Goal: Task Accomplishment & Management: Use online tool/utility

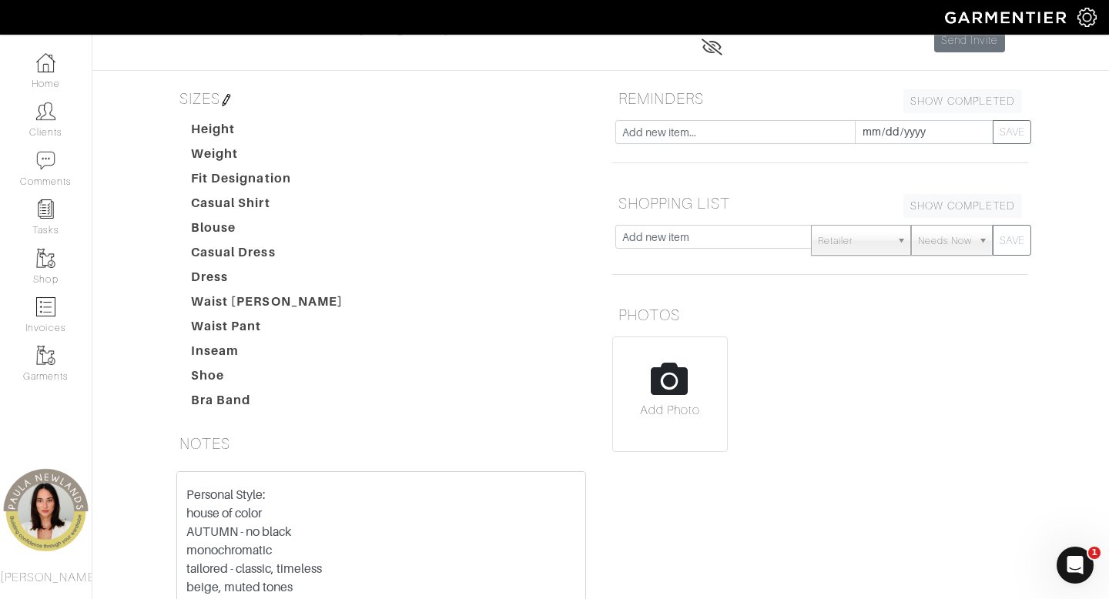
scroll to position [143, 0]
click at [717, 240] on input "text" at bounding box center [713, 238] width 196 height 24
type input "kitten heeld"
click at [993, 226] on button "SAVE" at bounding box center [1012, 241] width 39 height 31
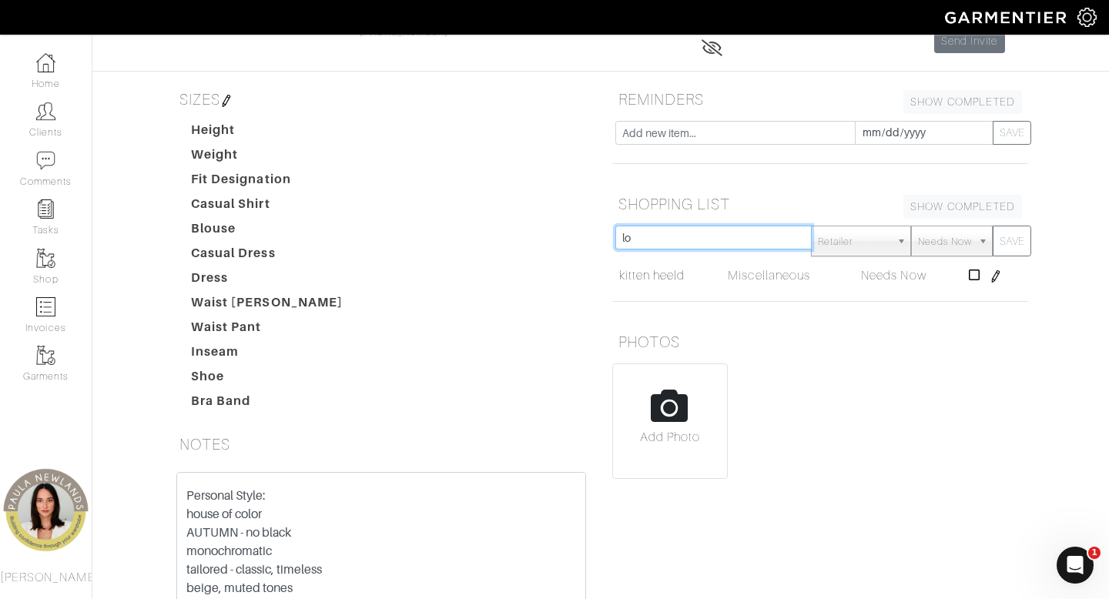
type input "l"
type input "flats"
click at [993, 226] on button "SAVE" at bounding box center [1012, 241] width 39 height 31
type input "loafets"
click at [993, 226] on button "SAVE" at bounding box center [1012, 241] width 39 height 31
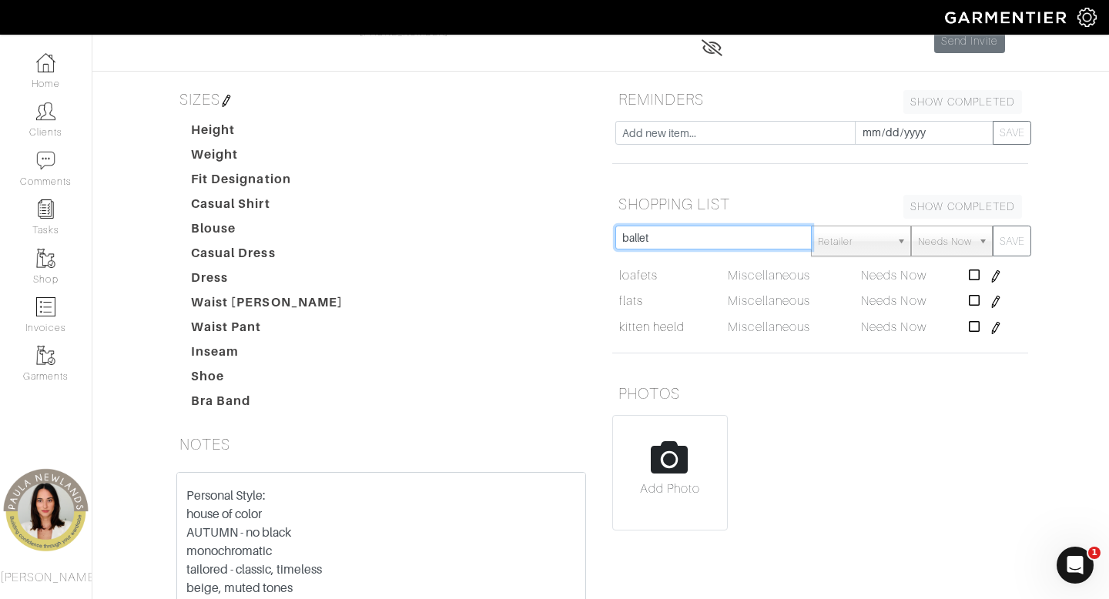
type input "ballet"
click at [993, 226] on button "SAVE" at bounding box center [1012, 241] width 39 height 31
type input "sneaker"
click at [993, 226] on button "SAVE" at bounding box center [1012, 241] width 39 height 31
type input "tops"
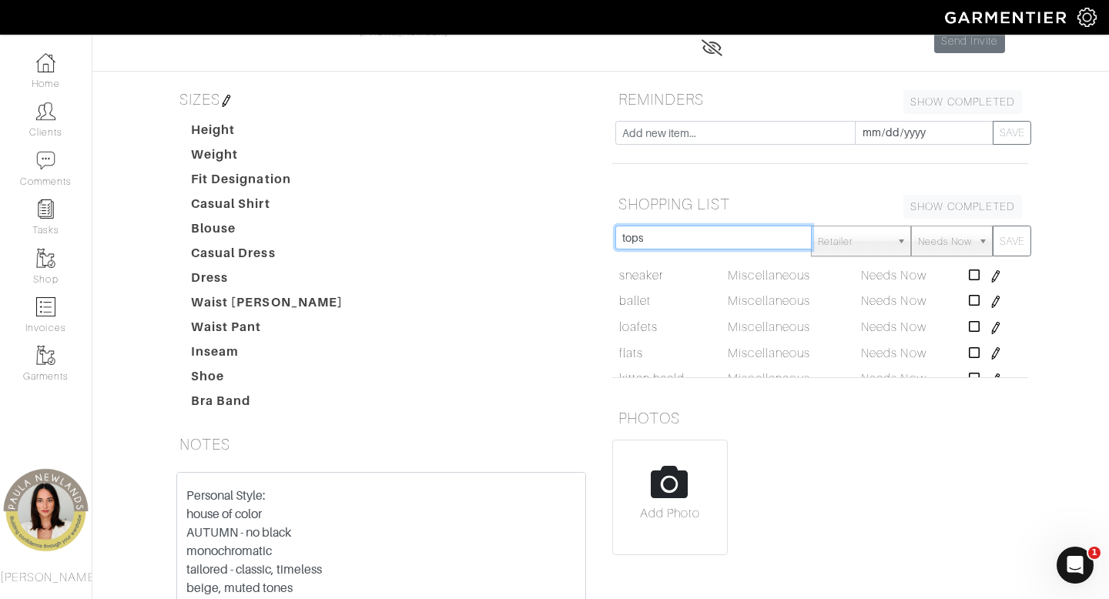
click at [993, 226] on button "SAVE" at bounding box center [1012, 241] width 39 height 31
type input "third piece"
click at [993, 226] on button "SAVE" at bounding box center [1012, 241] width 39 height 31
type input "SHOES!"
click at [993, 226] on button "SAVE" at bounding box center [1012, 241] width 39 height 31
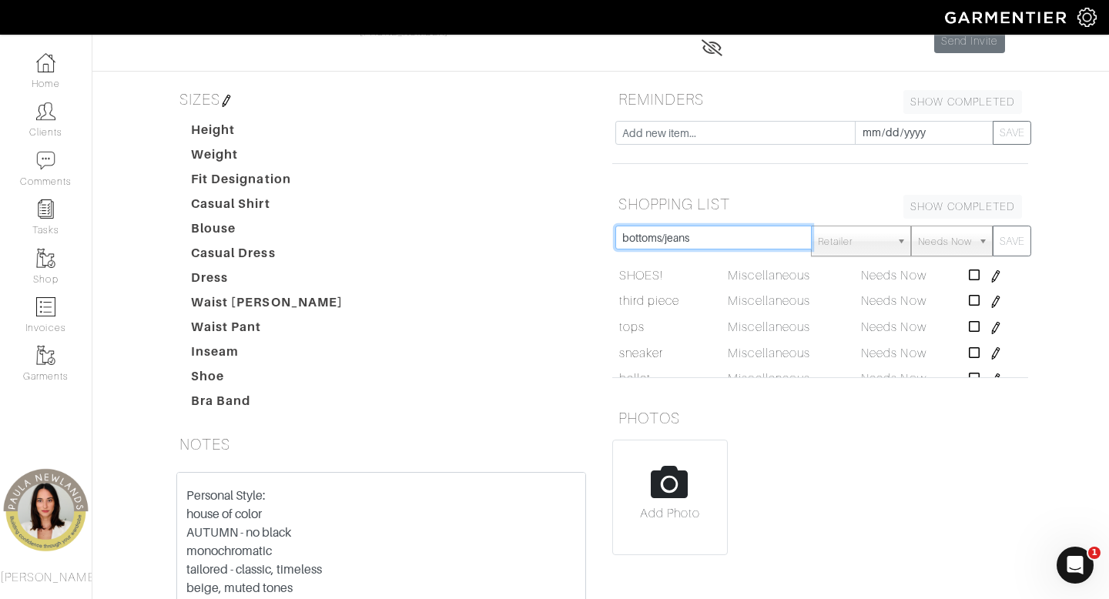
type input "bottoms/jeans"
click at [993, 226] on button "SAVE" at bounding box center [1012, 241] width 39 height 31
type input "NO TSHIRTS"
click at [993, 226] on button "SAVE" at bounding box center [1012, 241] width 39 height 31
